Goal: Information Seeking & Learning: Learn about a topic

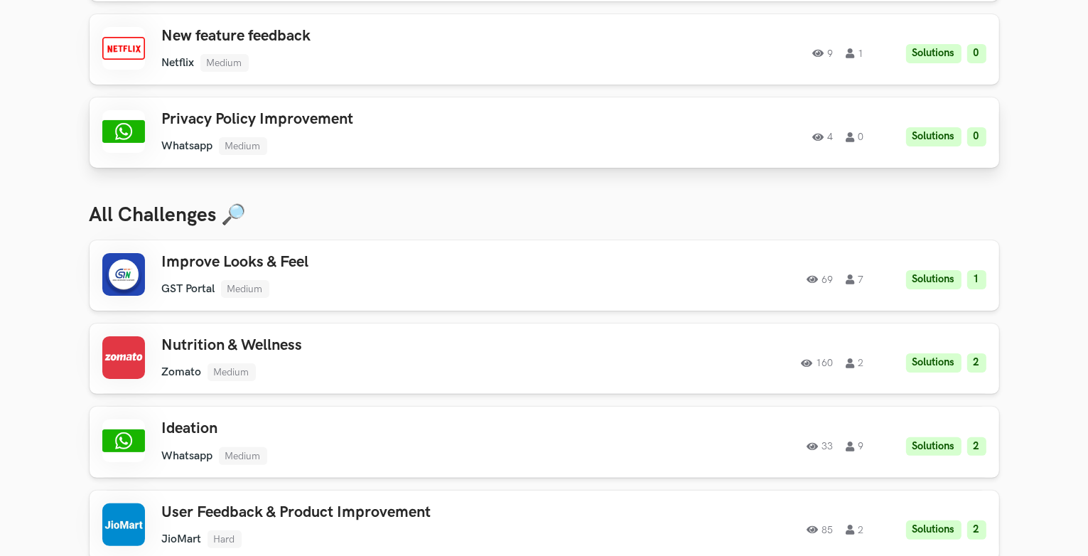
scroll to position [301, 0]
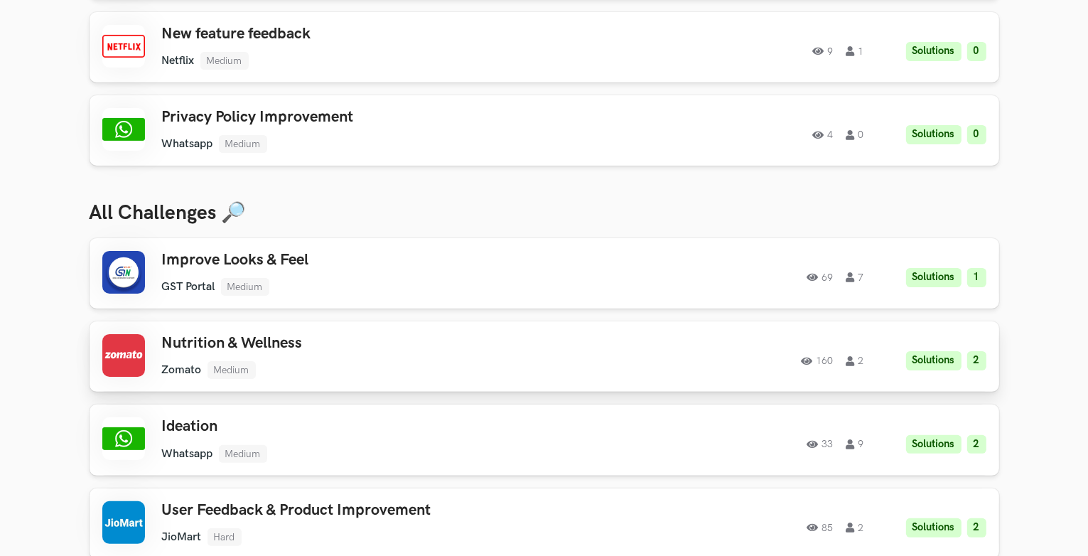
click at [466, 352] on h3 "Nutrition & Wellness" at bounding box center [364, 343] width 404 height 18
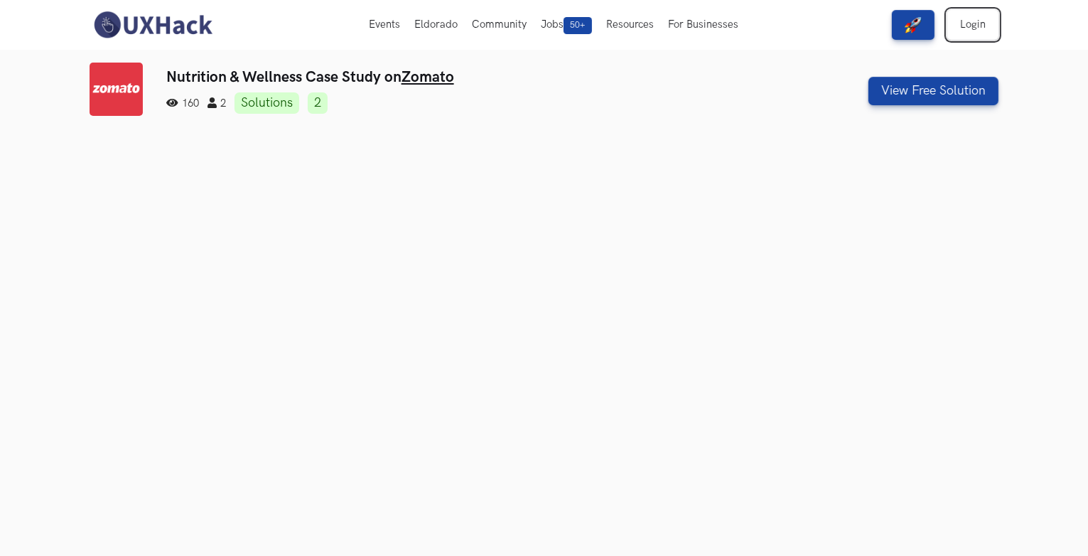
click at [970, 28] on link "Login" at bounding box center [972, 25] width 51 height 30
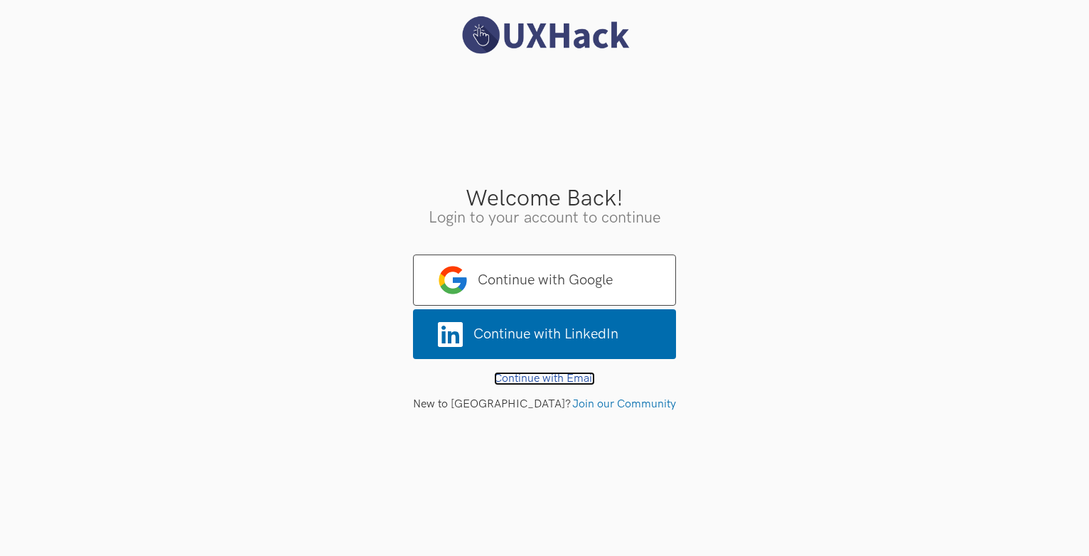
click at [540, 375] on link "Continue with Email" at bounding box center [544, 379] width 101 height 14
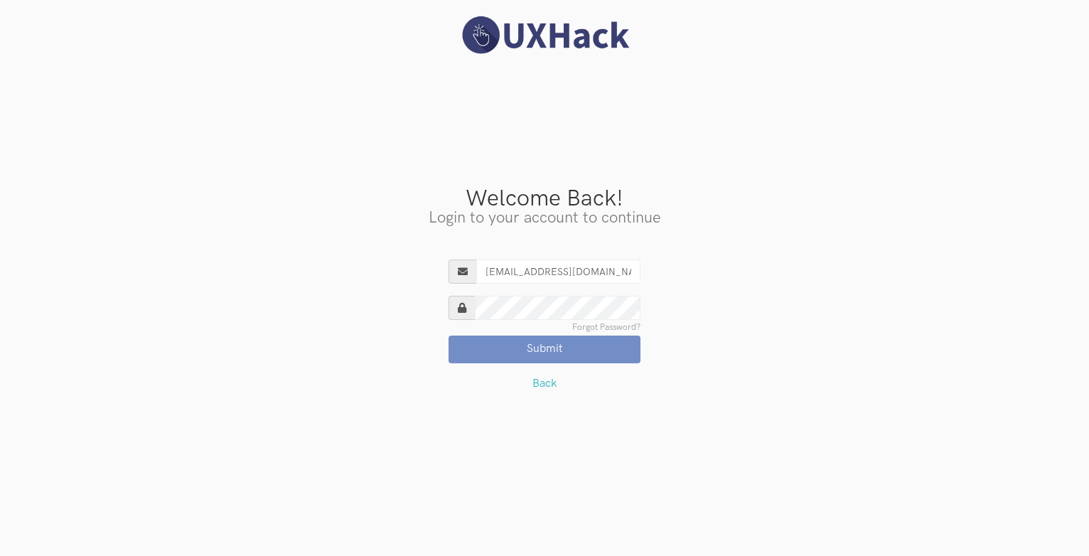
type input "nishith83@outlook.com"
click at [448, 335] on button "Submit" at bounding box center [544, 348] width 192 height 27
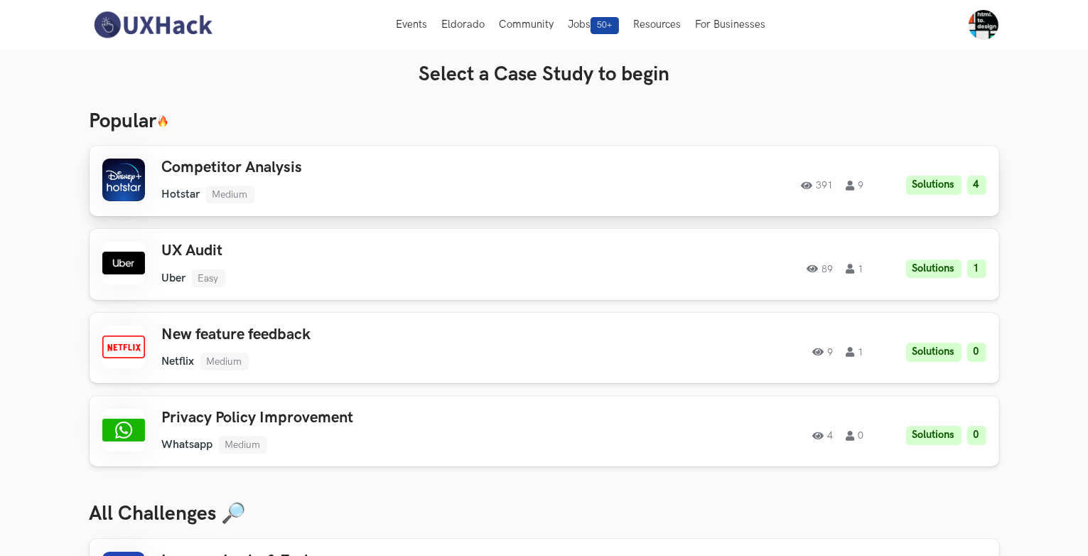
drag, startPoint x: 379, startPoint y: 442, endPoint x: 307, endPoint y: 185, distance: 266.4
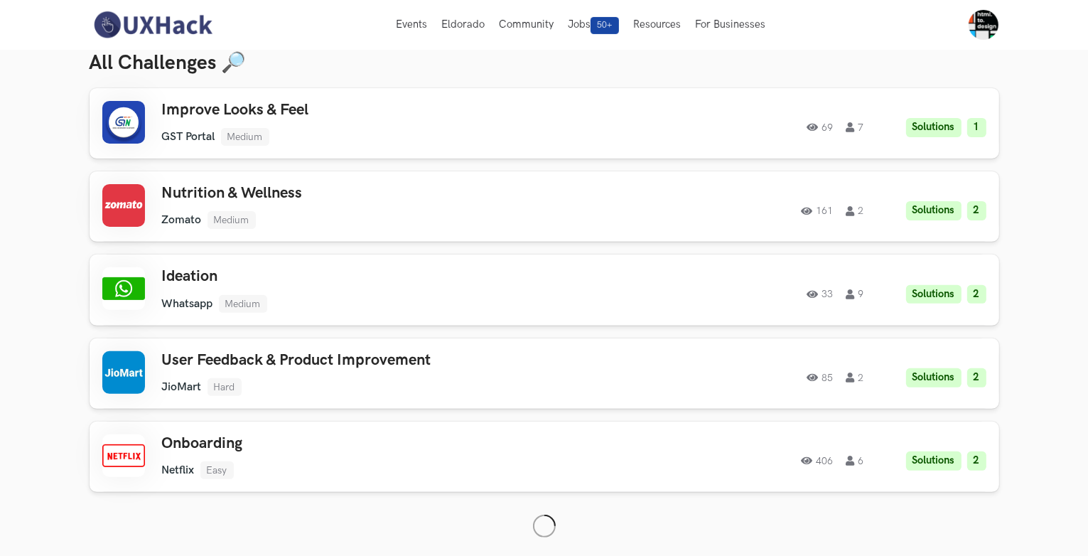
scroll to position [437, 0]
